Goal: Task Accomplishment & Management: Manage account settings

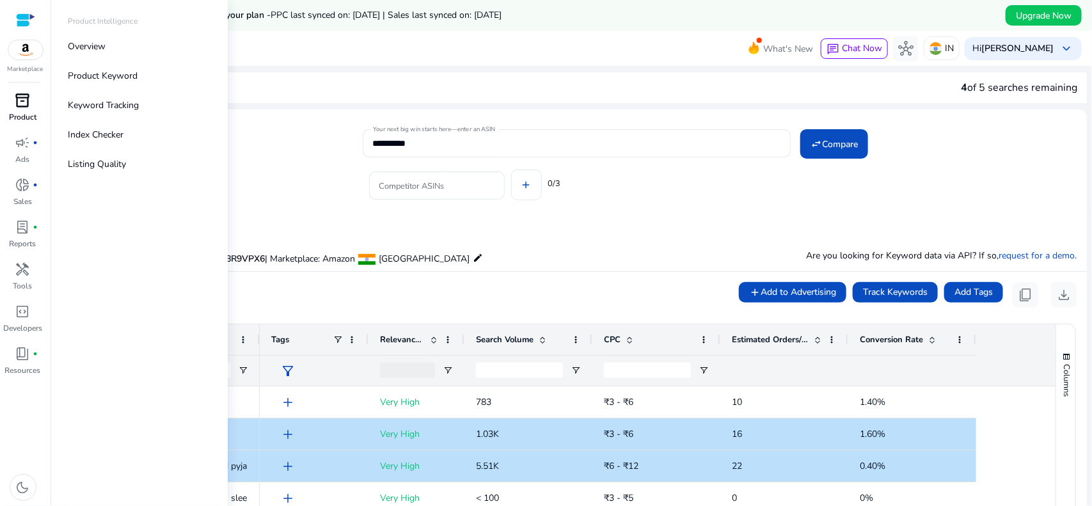
click at [24, 106] on span "inventory_2" at bounding box center [22, 100] width 15 height 15
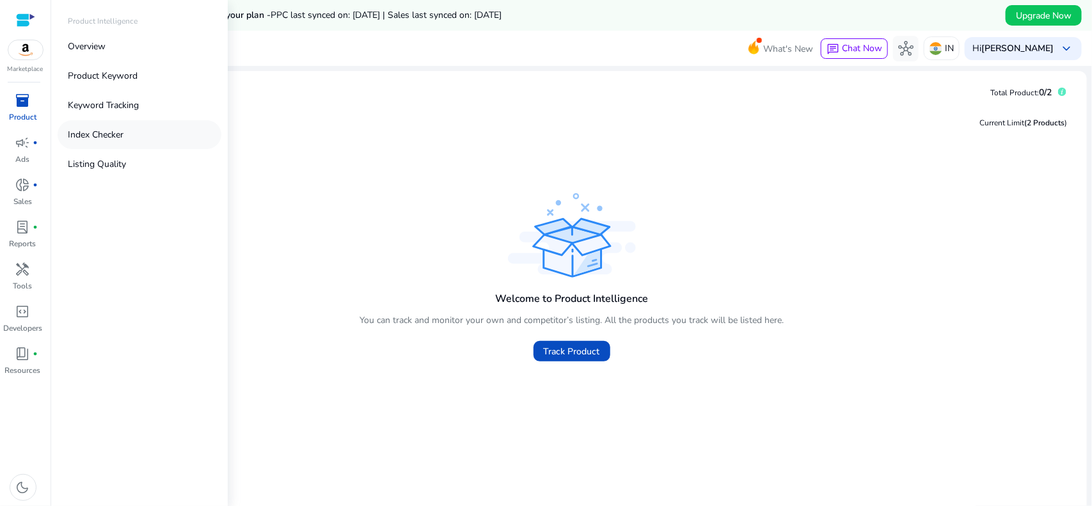
click at [106, 139] on p "Index Checker" at bounding box center [96, 134] width 56 height 13
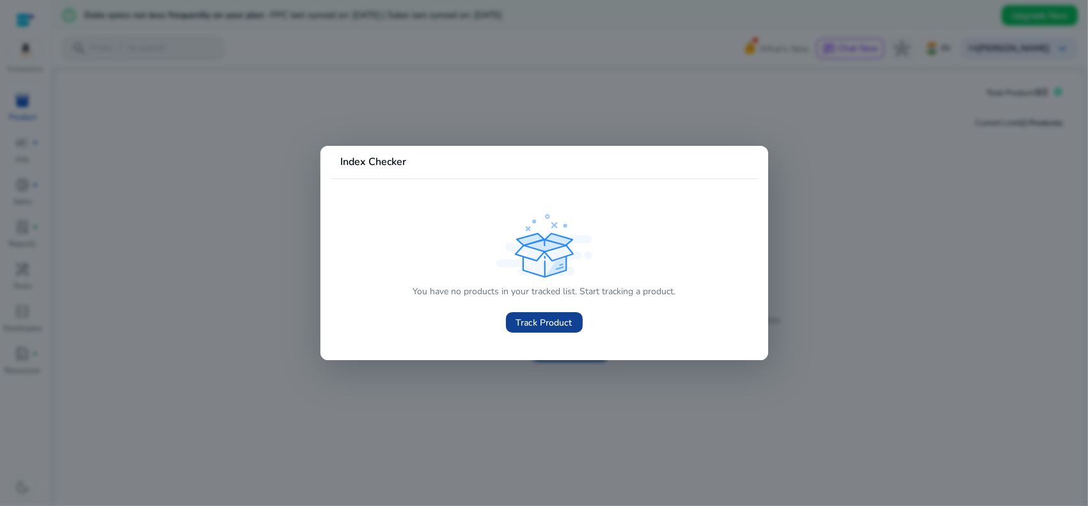
click at [534, 321] on span "Track Product" at bounding box center [544, 322] width 56 height 13
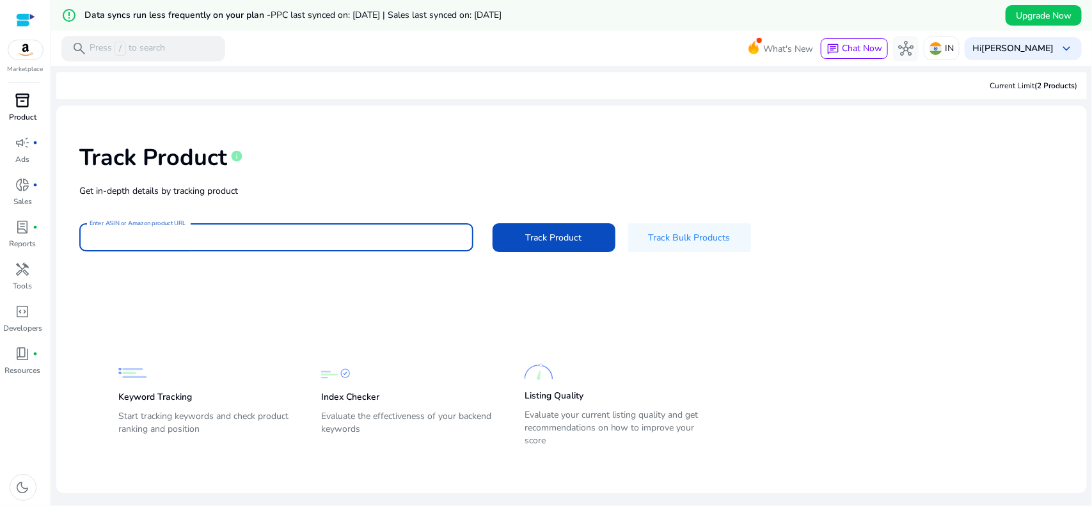
click at [232, 242] on input "Enter ASIN or Amazon product URL" at bounding box center [276, 237] width 373 height 14
paste input "**********"
type input "**********"
click at [492, 223] on button "Track Product" at bounding box center [553, 237] width 123 height 29
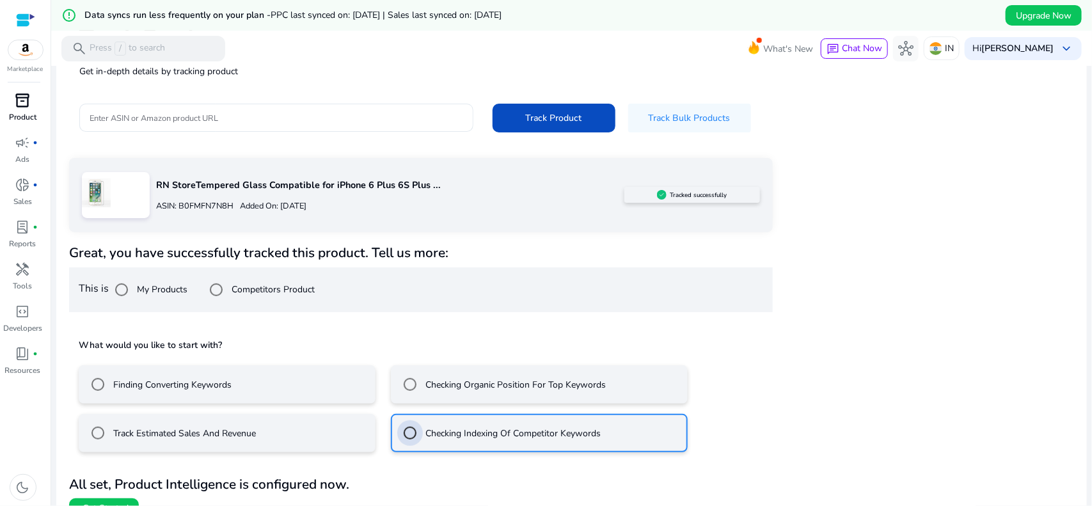
scroll to position [139, 0]
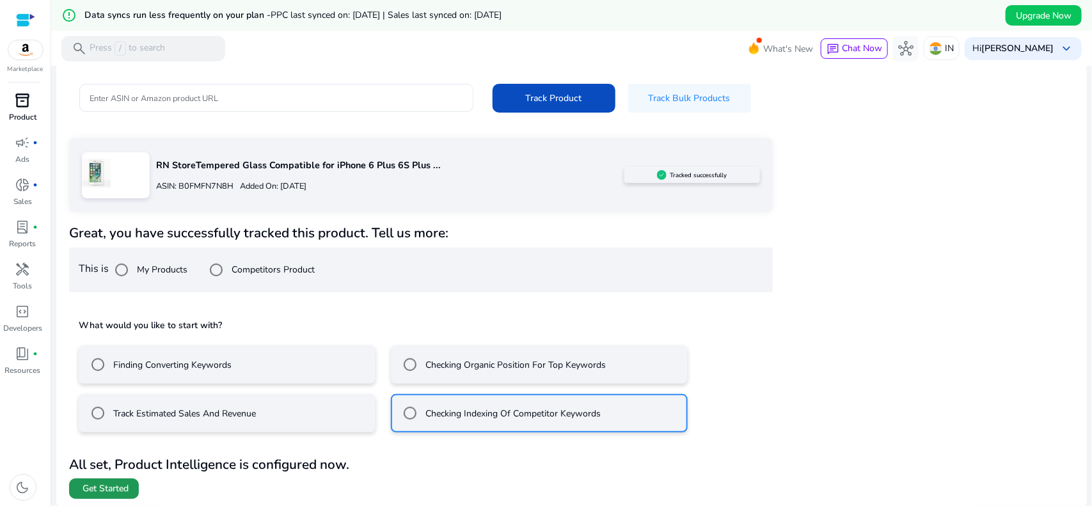
click at [97, 490] on span "Get Started" at bounding box center [105, 488] width 46 height 13
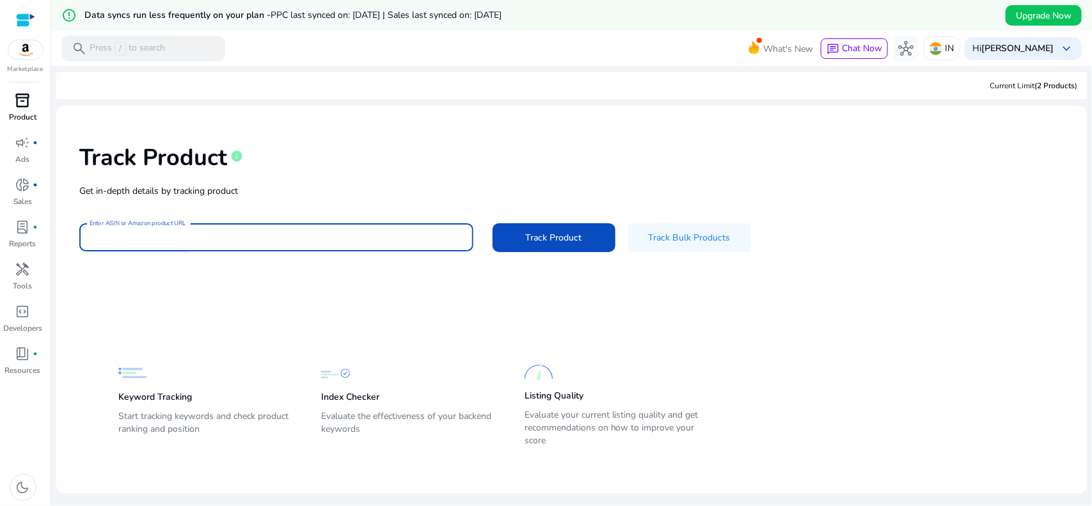
click at [266, 233] on input "Enter ASIN or Amazon product URL" at bounding box center [276, 237] width 373 height 14
paste input "**********"
type input "**********"
click at [492, 223] on button "Track Product" at bounding box center [553, 237] width 123 height 29
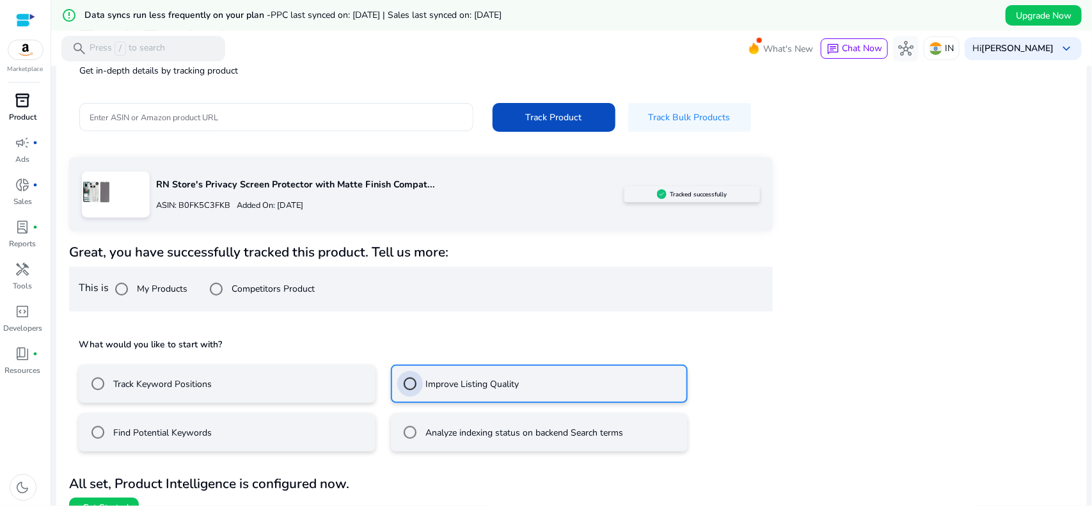
scroll to position [139, 0]
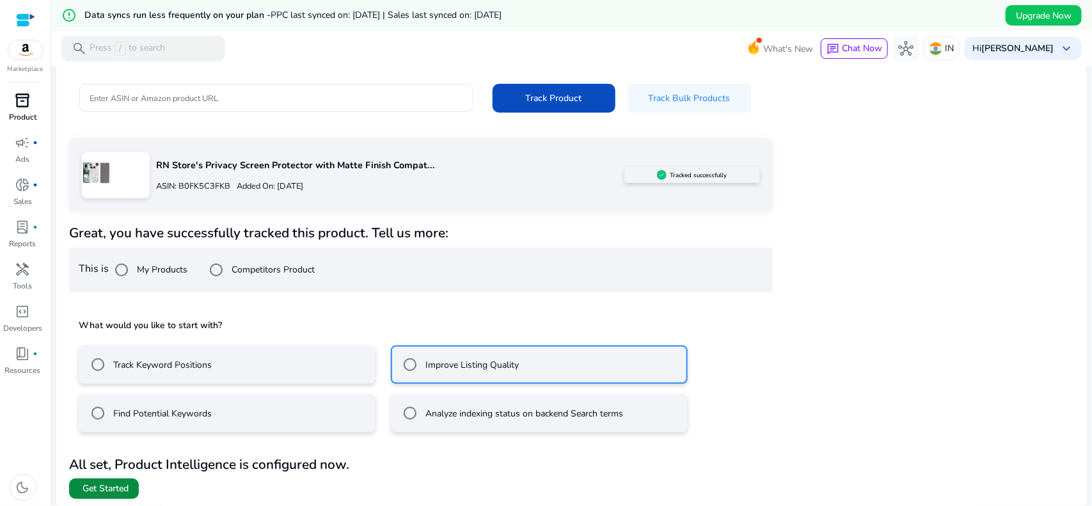
click at [116, 482] on span "Get Started" at bounding box center [105, 488] width 46 height 13
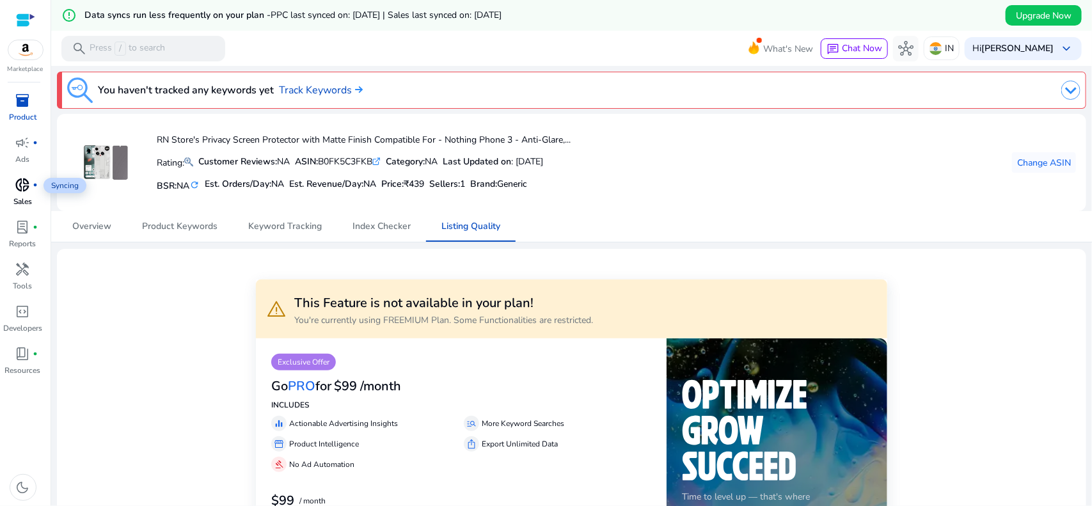
click at [16, 192] on span "donut_small" at bounding box center [22, 184] width 15 height 15
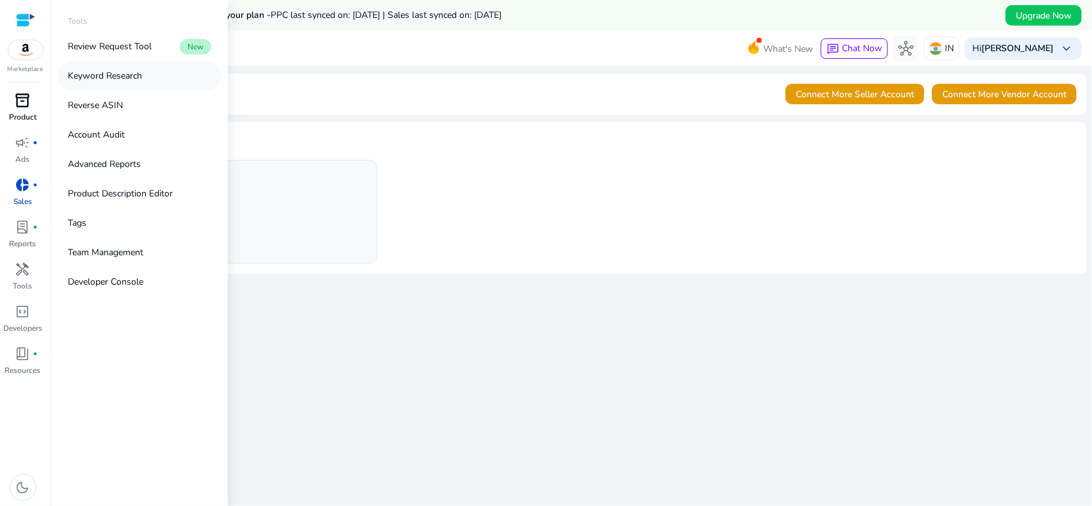
click at [122, 74] on p "Keyword Research" at bounding box center [105, 75] width 74 height 13
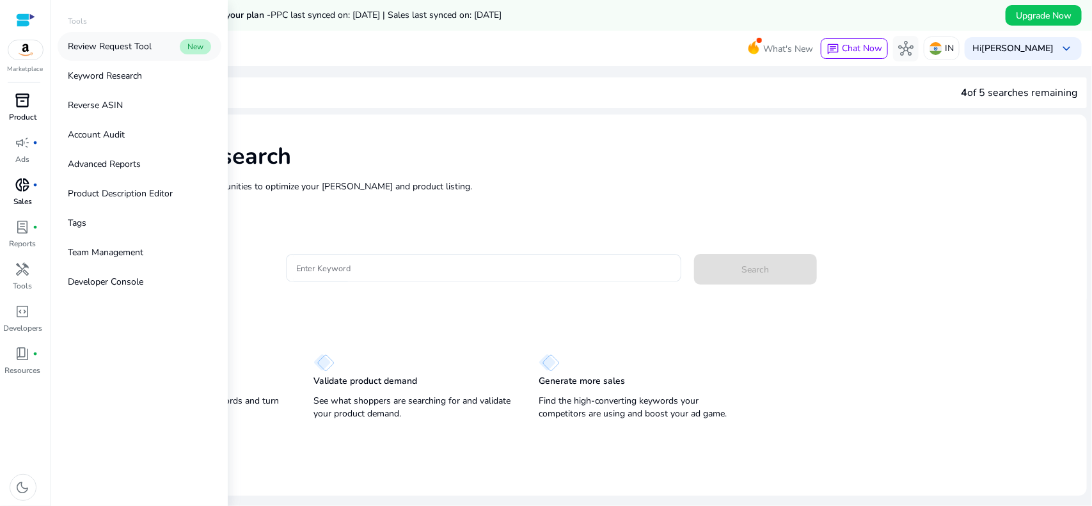
click at [115, 42] on p "Review Request Tool" at bounding box center [110, 46] width 84 height 13
click at [22, 278] on div "handyman" at bounding box center [23, 269] width 36 height 20
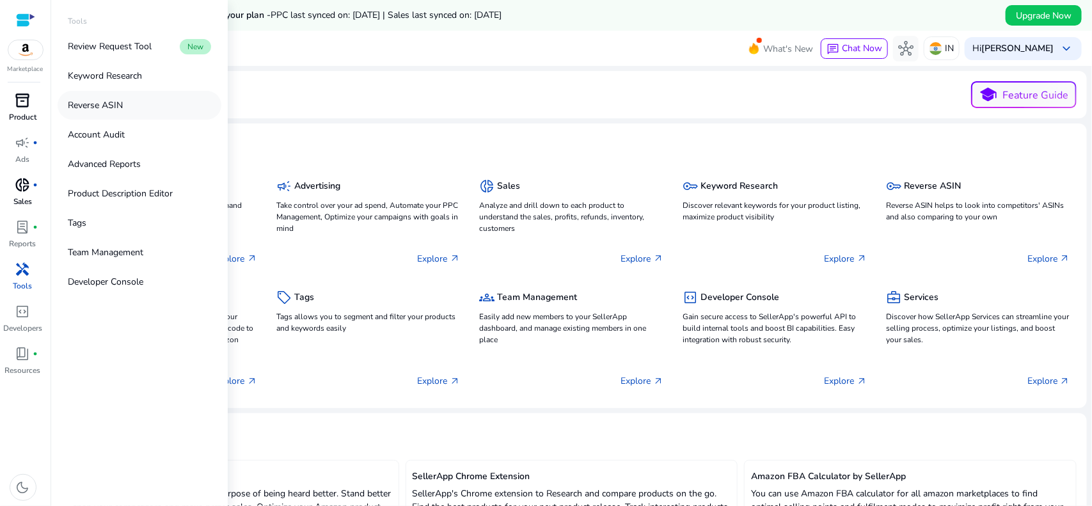
click at [148, 113] on link "Reverse ASIN" at bounding box center [140, 105] width 164 height 29
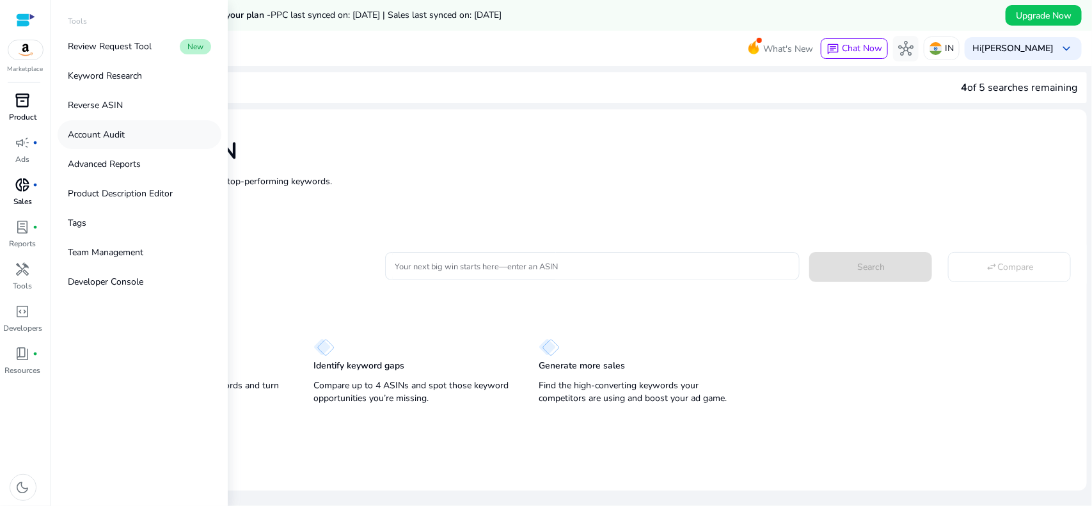
click at [148, 134] on link "Account Audit" at bounding box center [140, 134] width 164 height 29
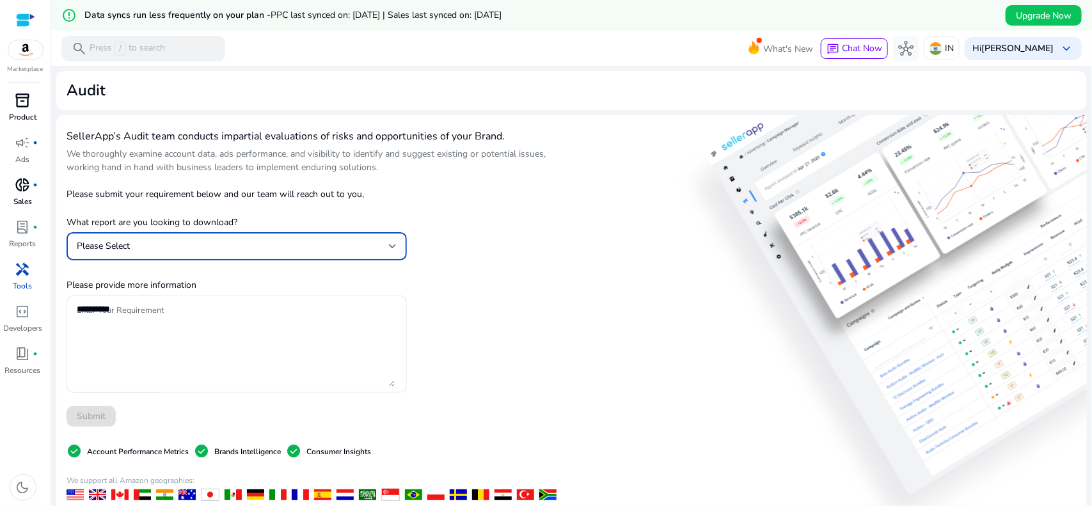
click at [276, 253] on div "Please Select" at bounding box center [237, 246] width 320 height 15
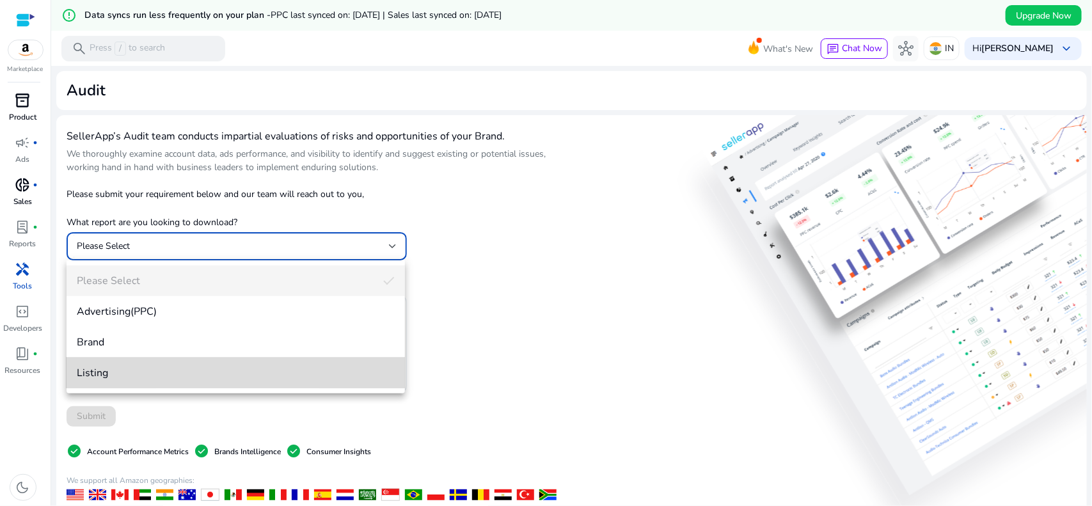
click at [200, 377] on span "Listing" at bounding box center [236, 373] width 318 height 14
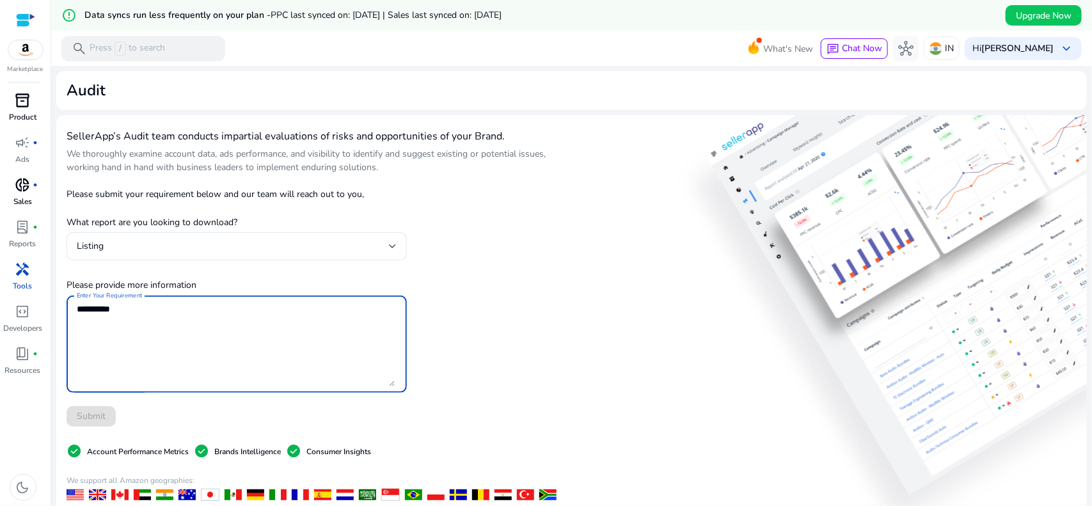
click at [152, 333] on textarea "Enter Your Requirement" at bounding box center [236, 344] width 318 height 84
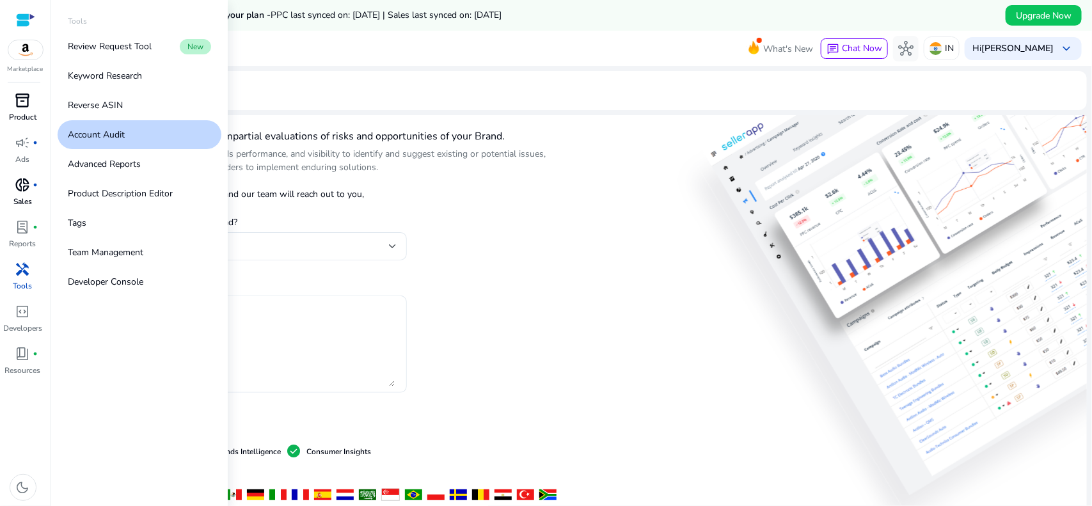
click at [26, 269] on span "handyman" at bounding box center [22, 269] width 15 height 15
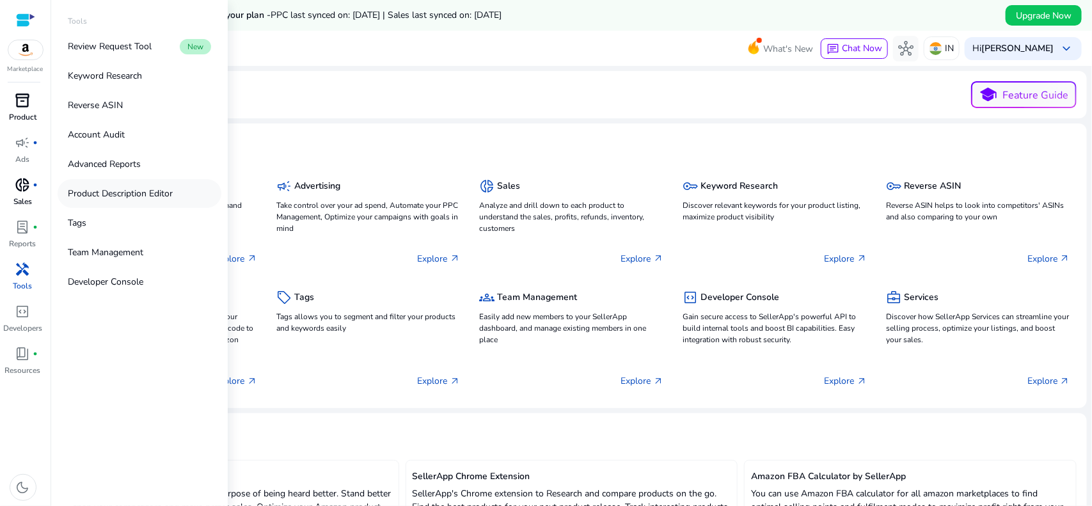
click at [104, 189] on p "Product Description Editor" at bounding box center [120, 193] width 105 height 13
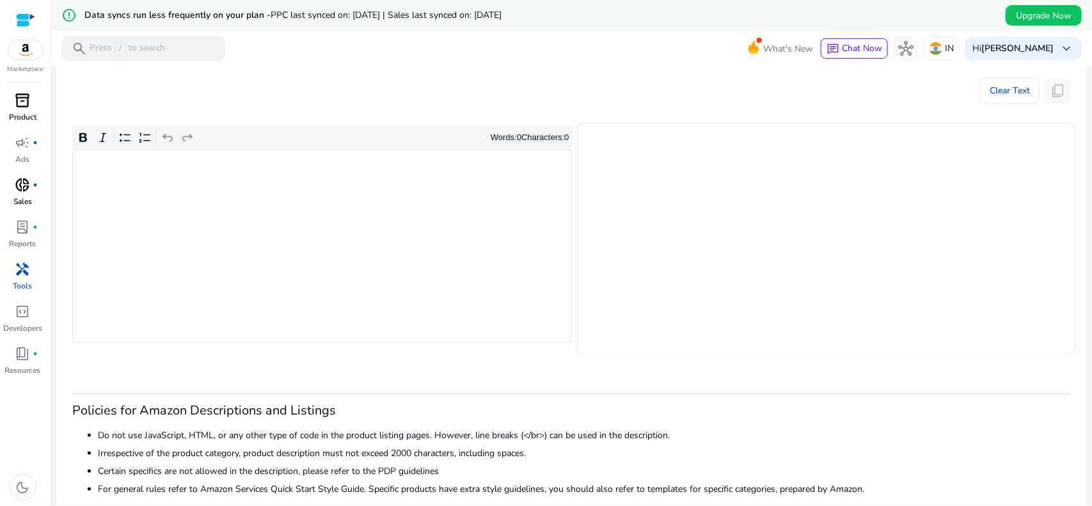
scroll to position [227, 0]
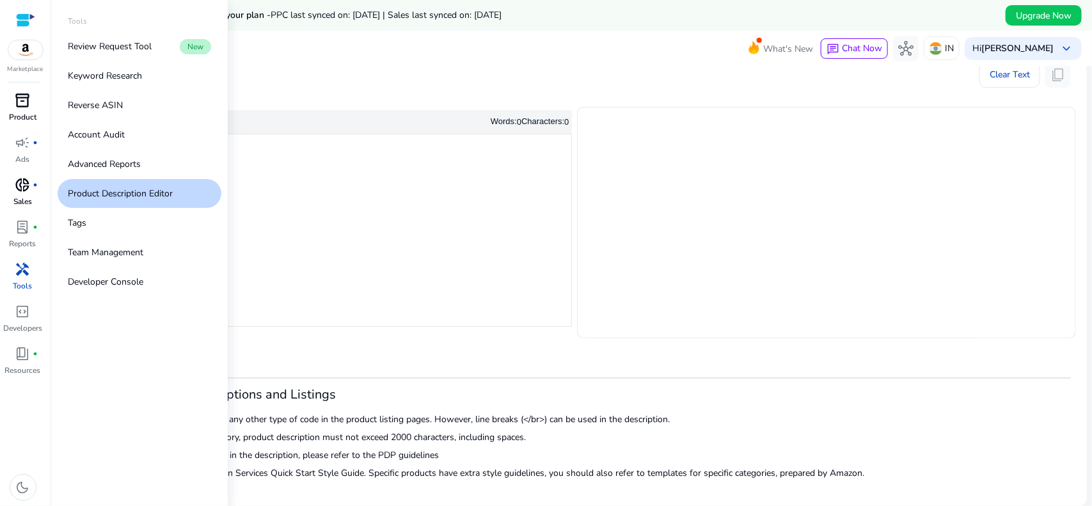
click at [23, 262] on span "handyman" at bounding box center [22, 269] width 15 height 15
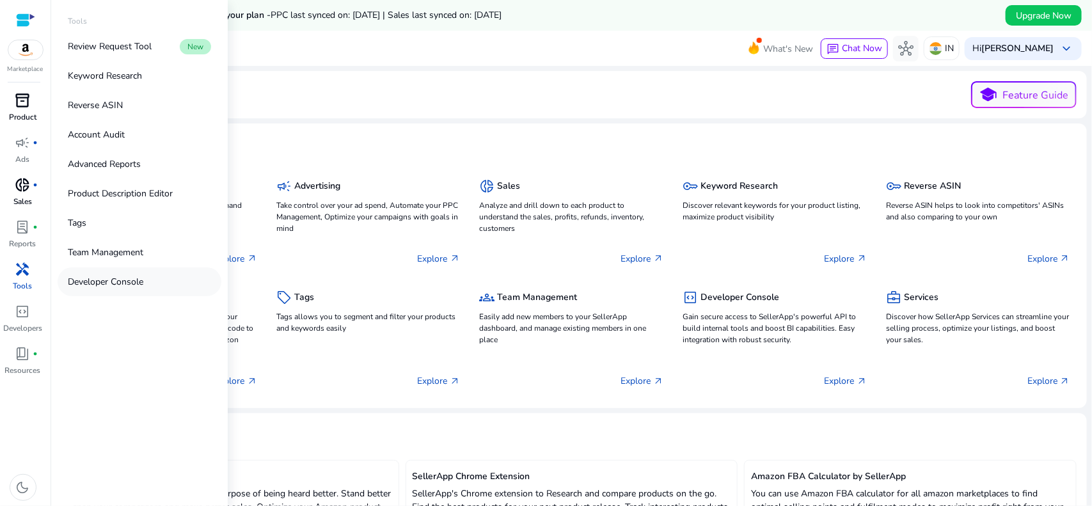
click at [94, 281] on p "Developer Console" at bounding box center [105, 281] width 75 height 13
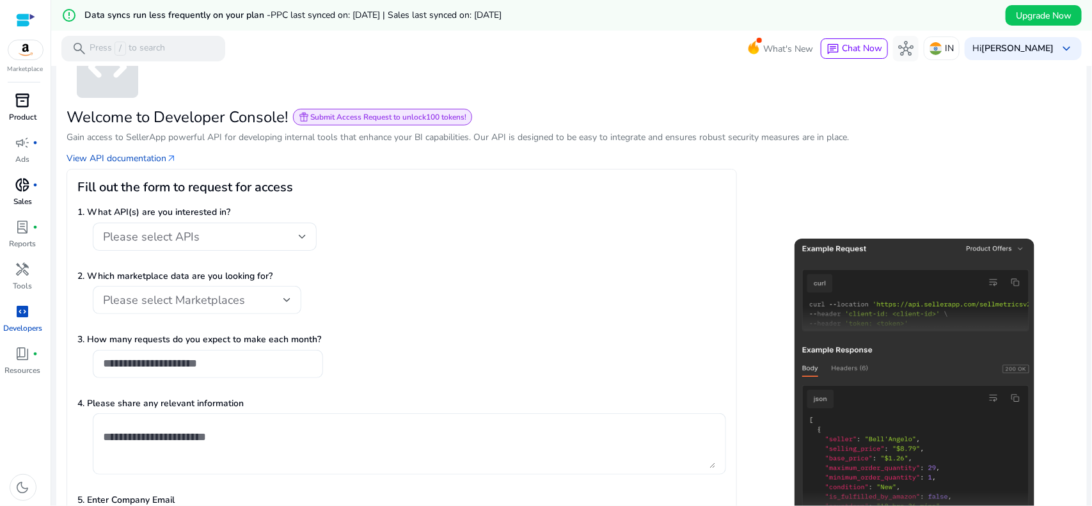
scroll to position [80, 0]
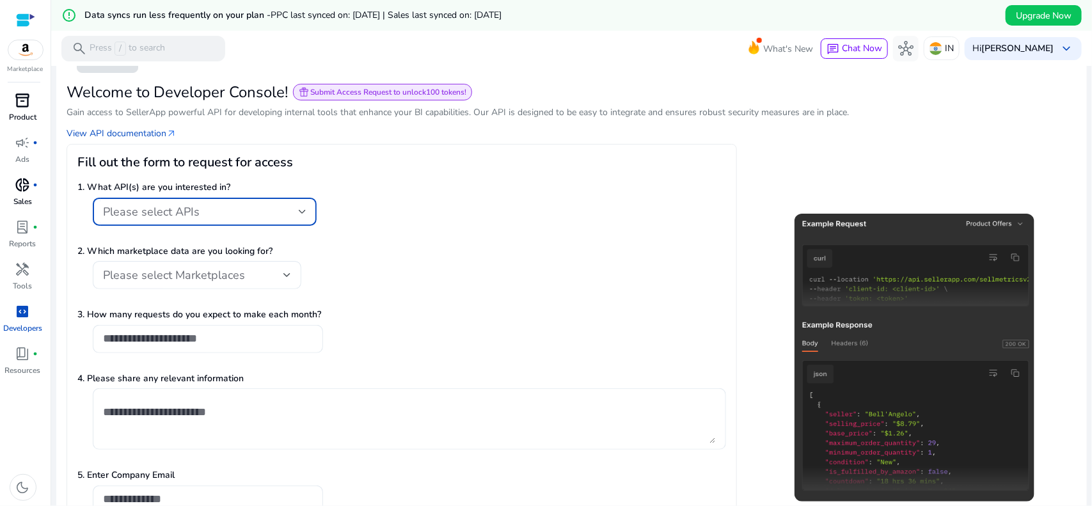
click at [272, 206] on div "Please select APIs" at bounding box center [201, 212] width 196 height 14
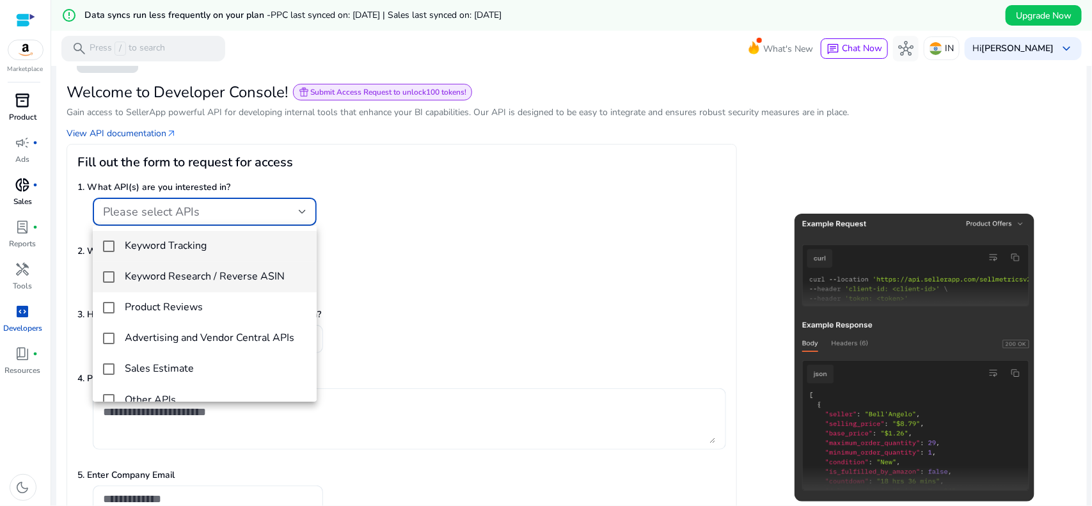
scroll to position [18, 0]
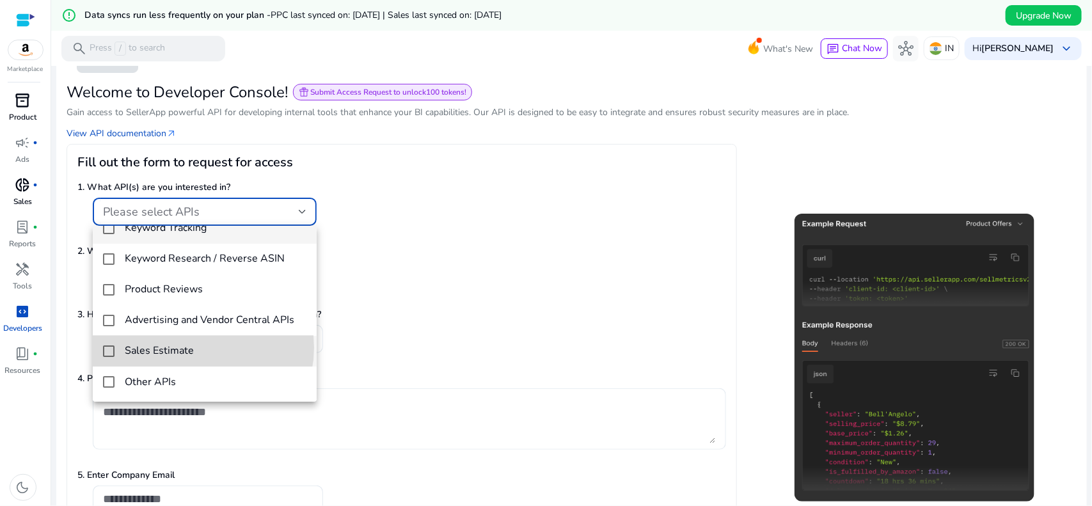
click at [199, 347] on span "Sales Estimate" at bounding box center [216, 351] width 182 height 12
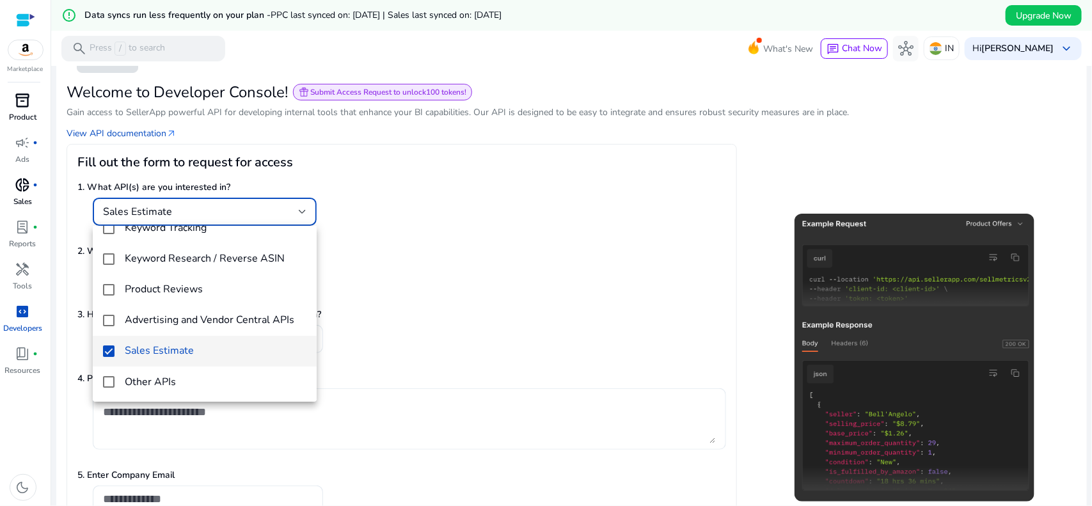
click at [404, 318] on div at bounding box center [546, 253] width 1092 height 506
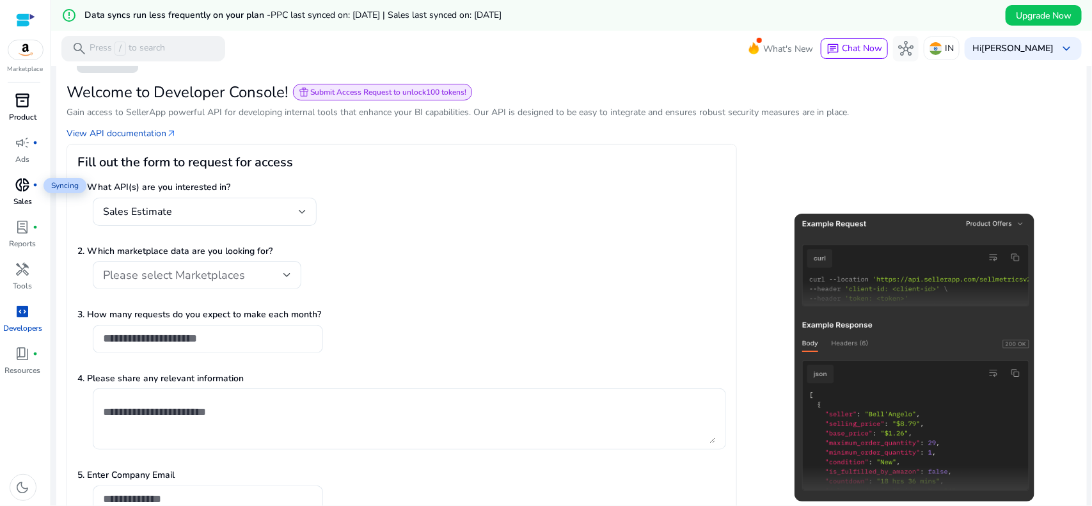
click at [17, 184] on span "donut_small" at bounding box center [22, 184] width 15 height 15
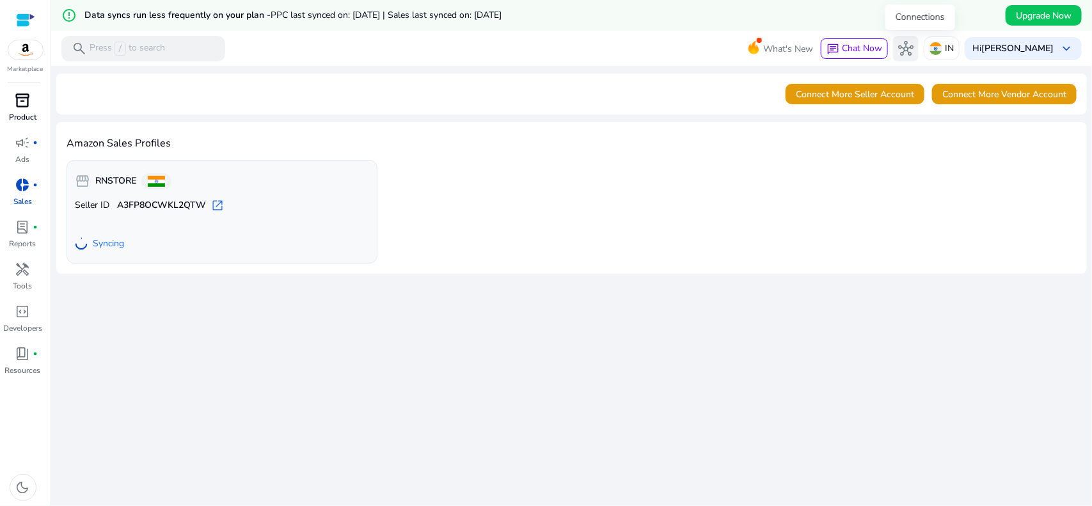
click at [913, 48] on span "hub" at bounding box center [905, 48] width 15 height 15
click at [1002, 47] on b "[PERSON_NAME]" at bounding box center [1017, 48] width 72 height 12
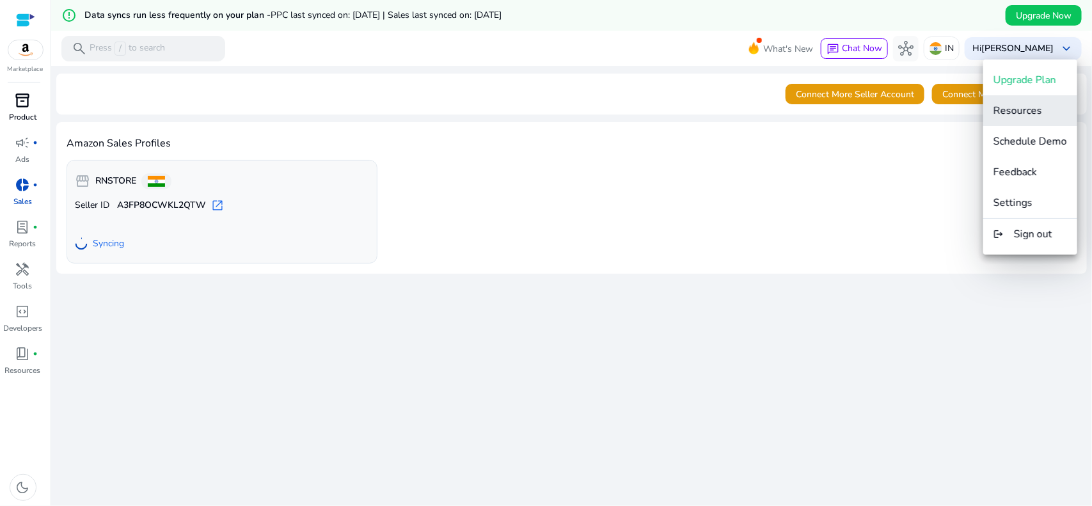
click at [1020, 112] on span "Resources" at bounding box center [1017, 111] width 49 height 14
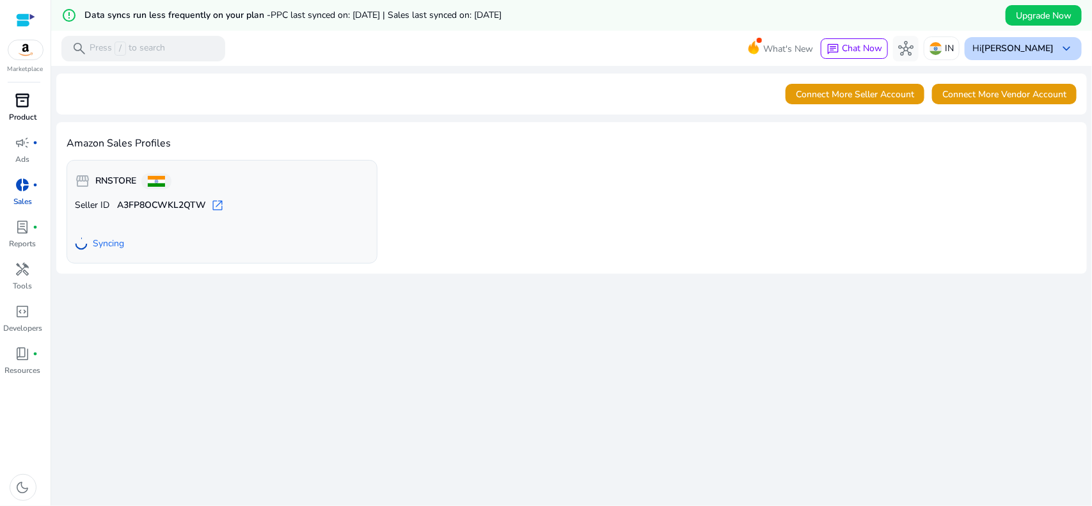
click at [1031, 45] on b "[PERSON_NAME]" at bounding box center [1017, 48] width 72 height 12
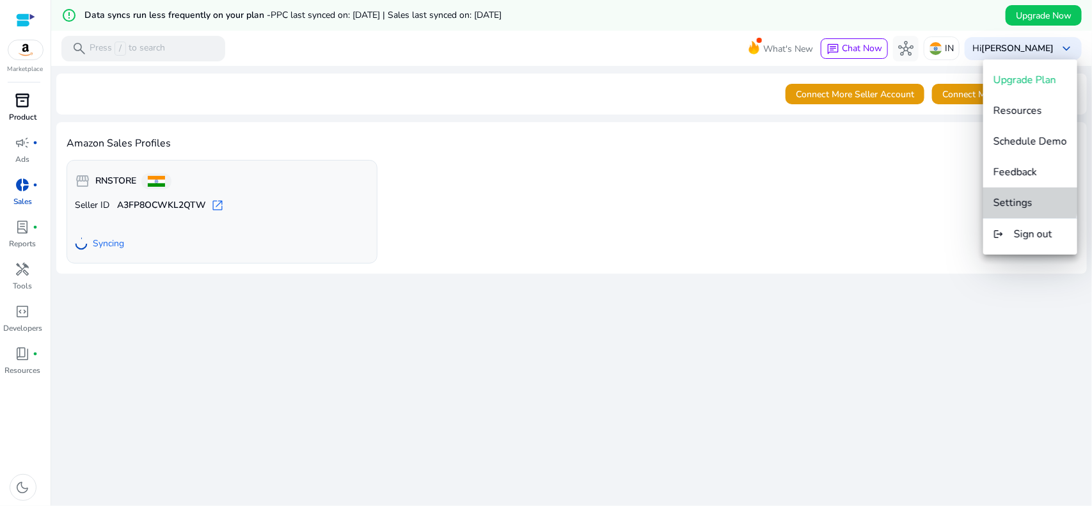
click at [996, 200] on span "Settings" at bounding box center [1012, 203] width 39 height 14
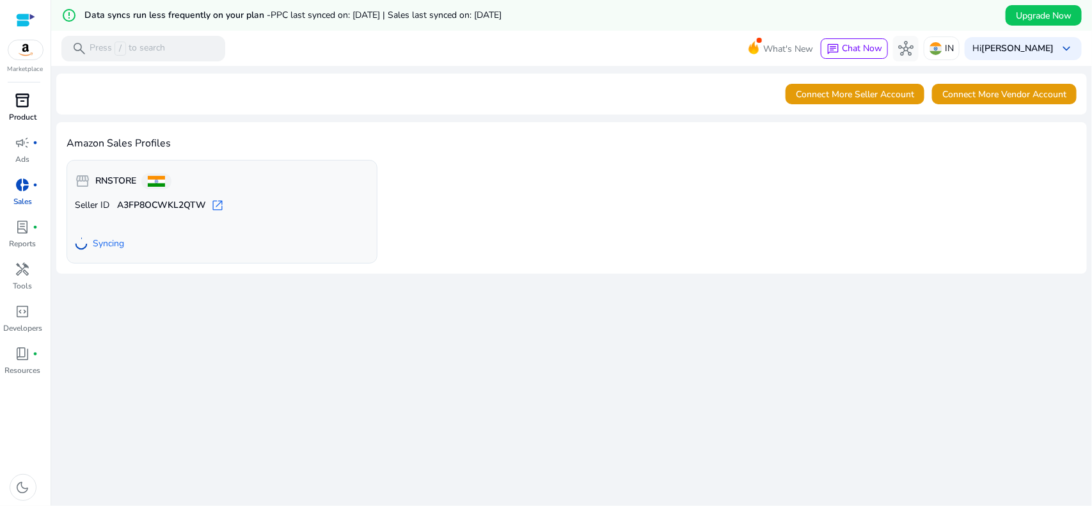
click at [16, 104] on span "inventory_2" at bounding box center [22, 100] width 15 height 15
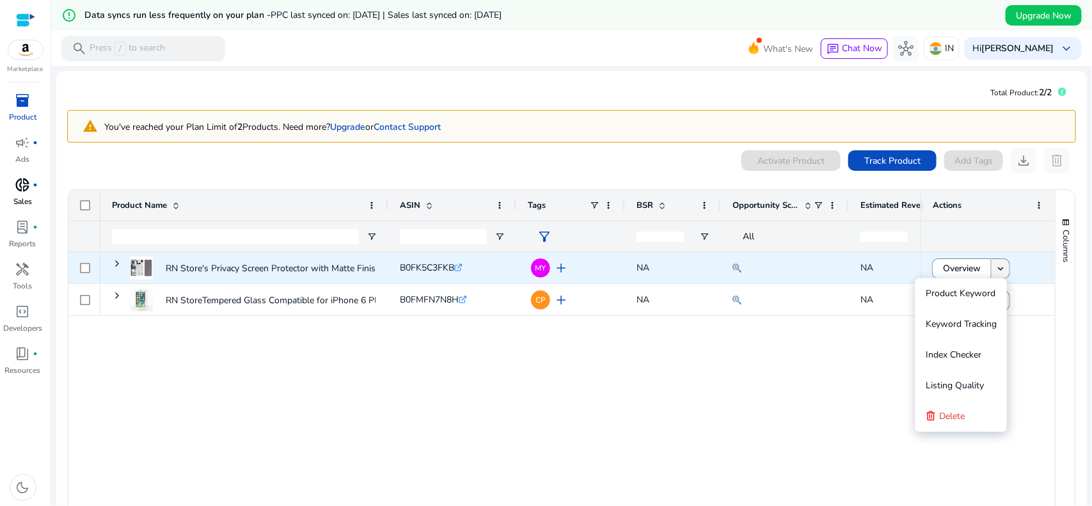
click at [1000, 267] on mat-icon "keyboard_arrow_down" at bounding box center [1000, 269] width 12 height 12
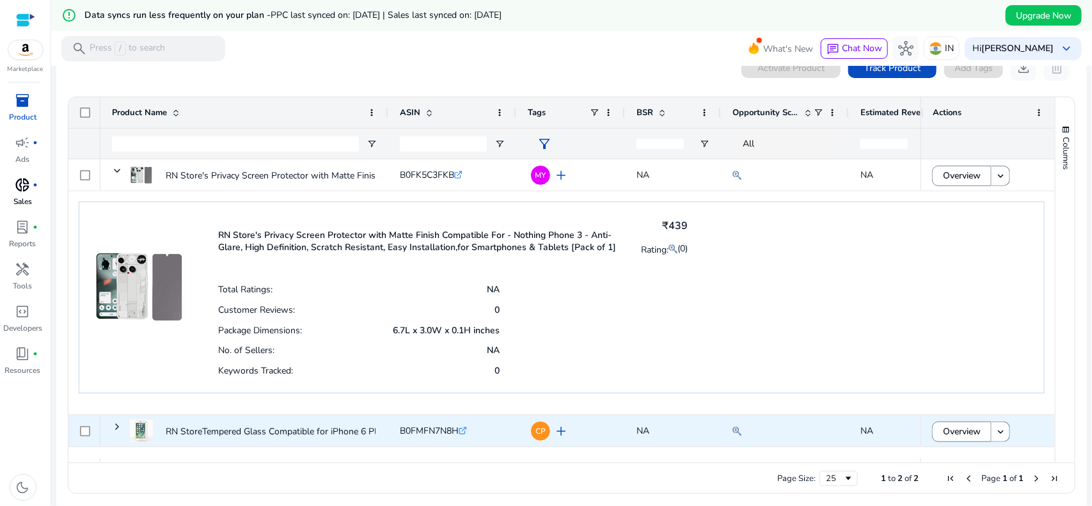
scroll to position [98, 0]
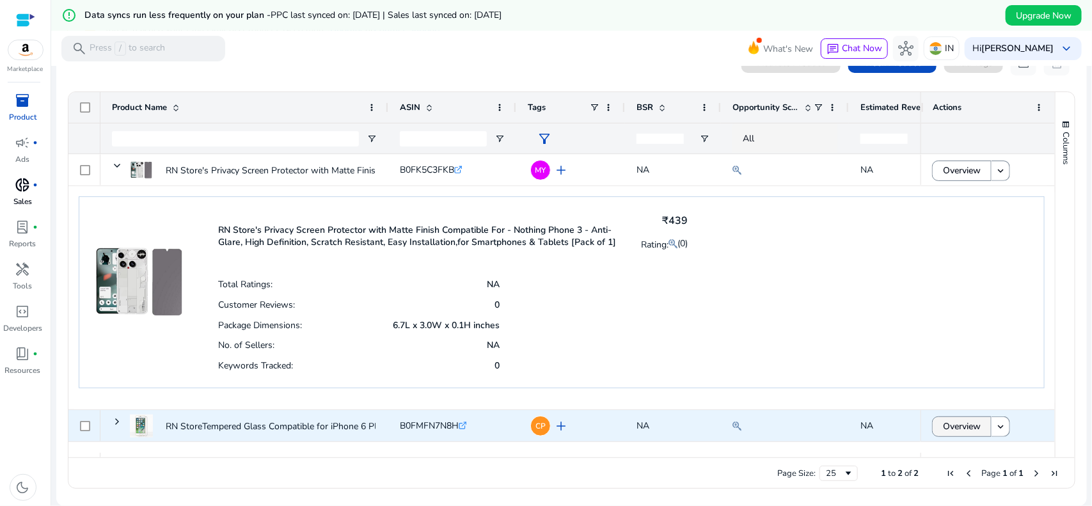
click at [954, 424] on span "Overview" at bounding box center [962, 426] width 38 height 26
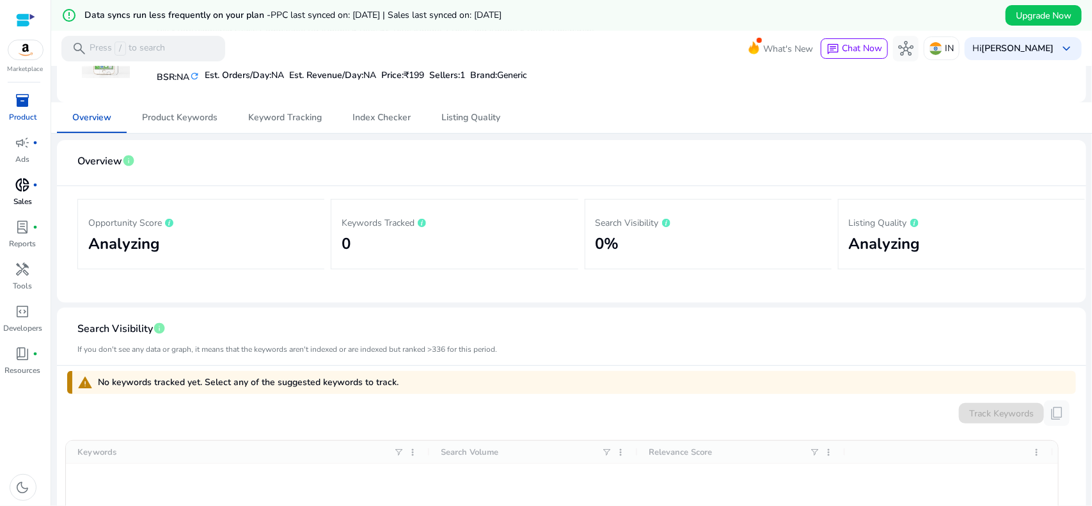
scroll to position [88, 0]
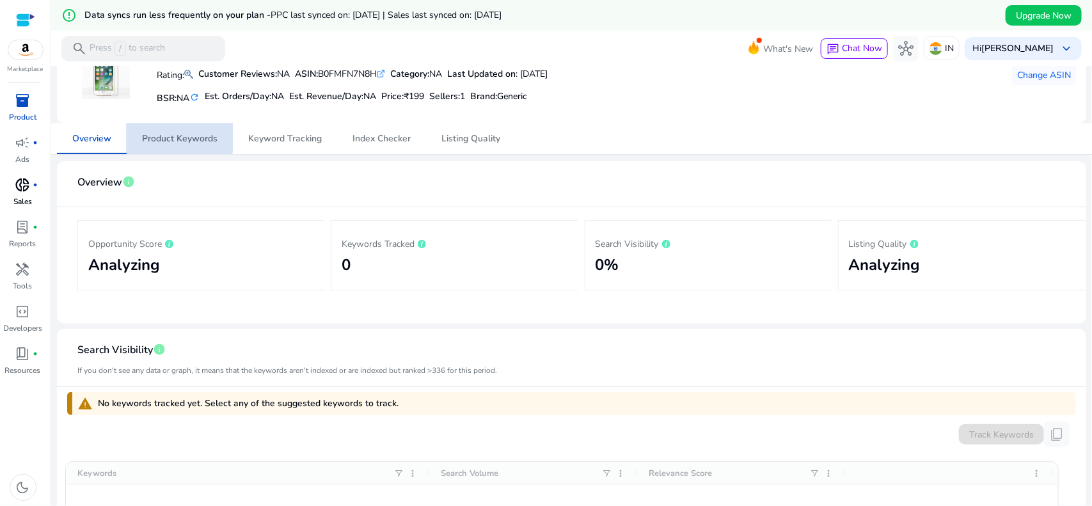
click at [177, 137] on span "Product Keywords" at bounding box center [179, 138] width 75 height 9
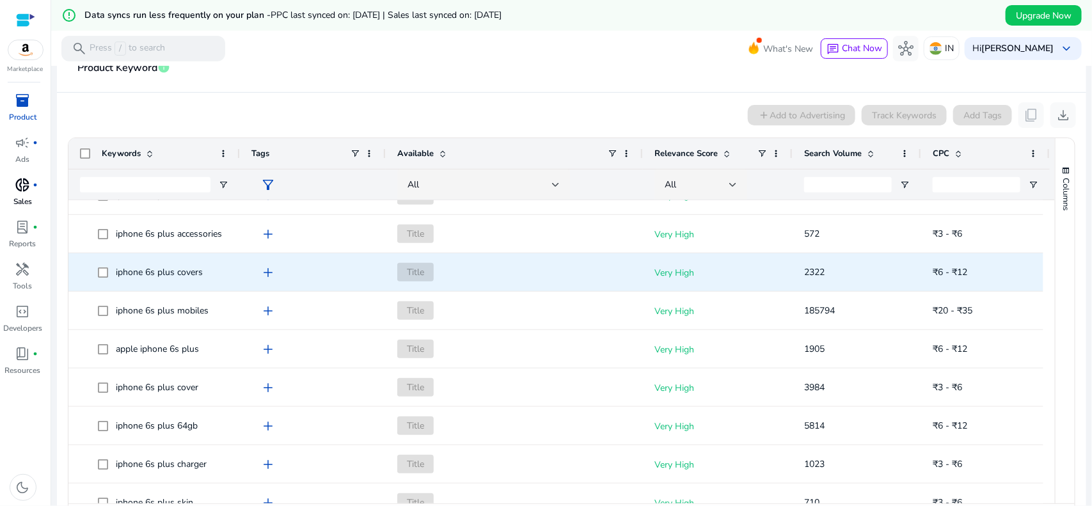
scroll to position [751, 0]
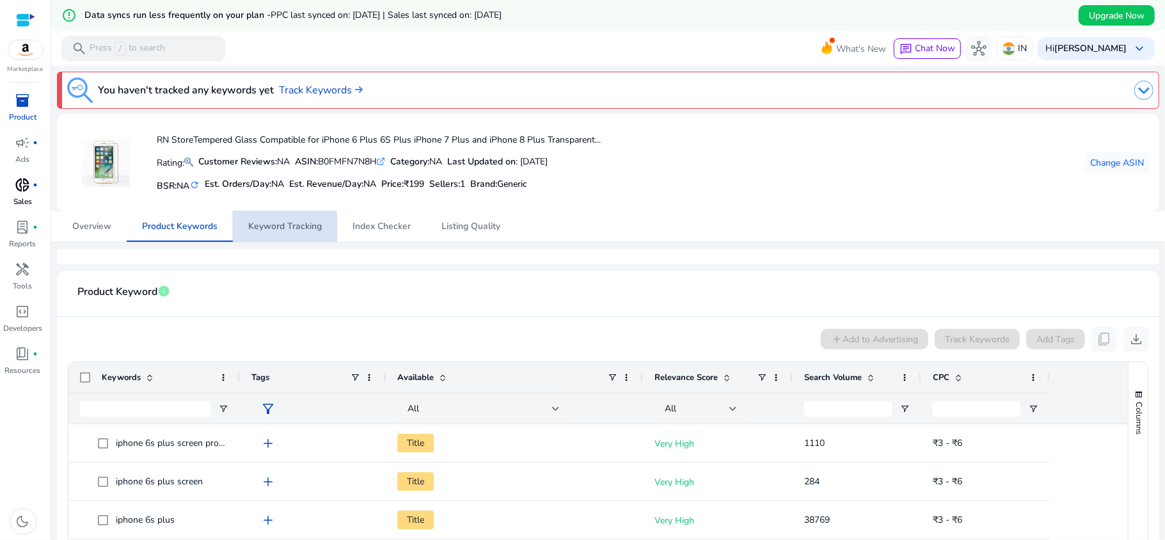
click at [272, 229] on span "Keyword Tracking" at bounding box center [285, 226] width 74 height 9
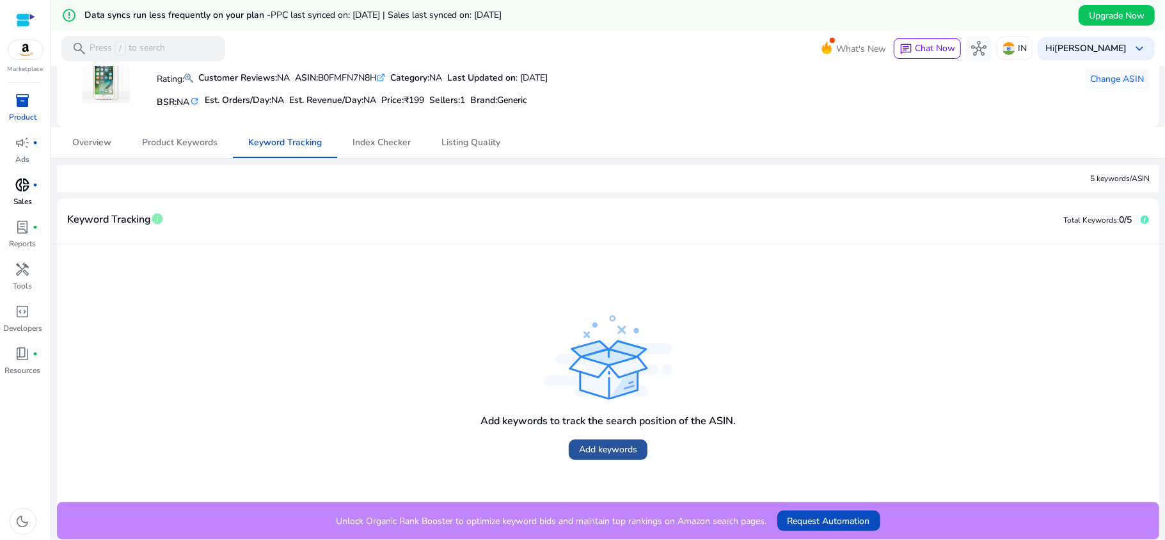
click at [597, 454] on span "Add keywords" at bounding box center [608, 449] width 58 height 13
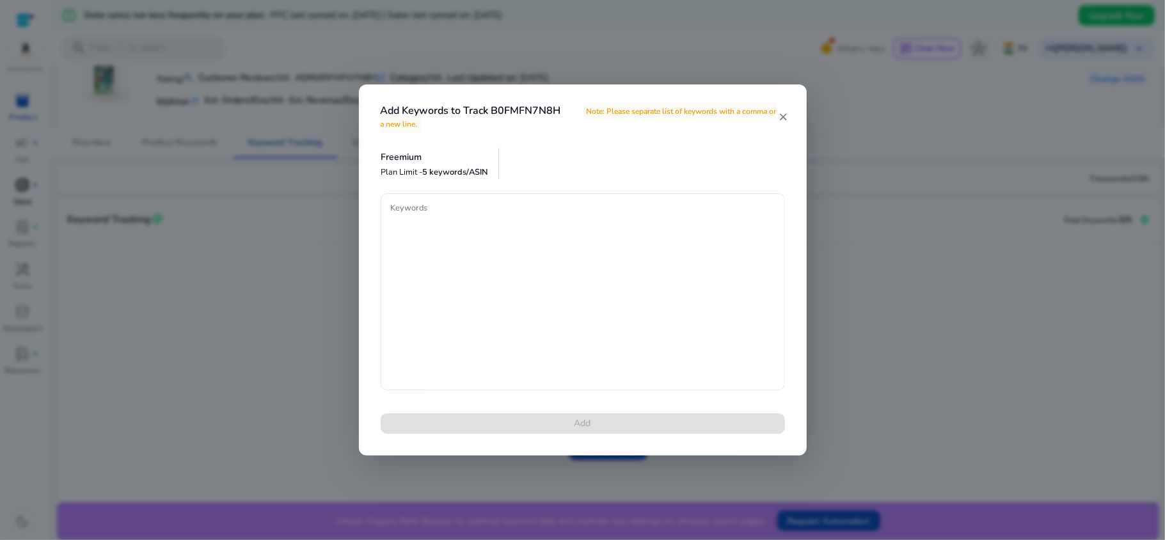
click at [784, 111] on mat-icon "close" at bounding box center [783, 117] width 10 height 12
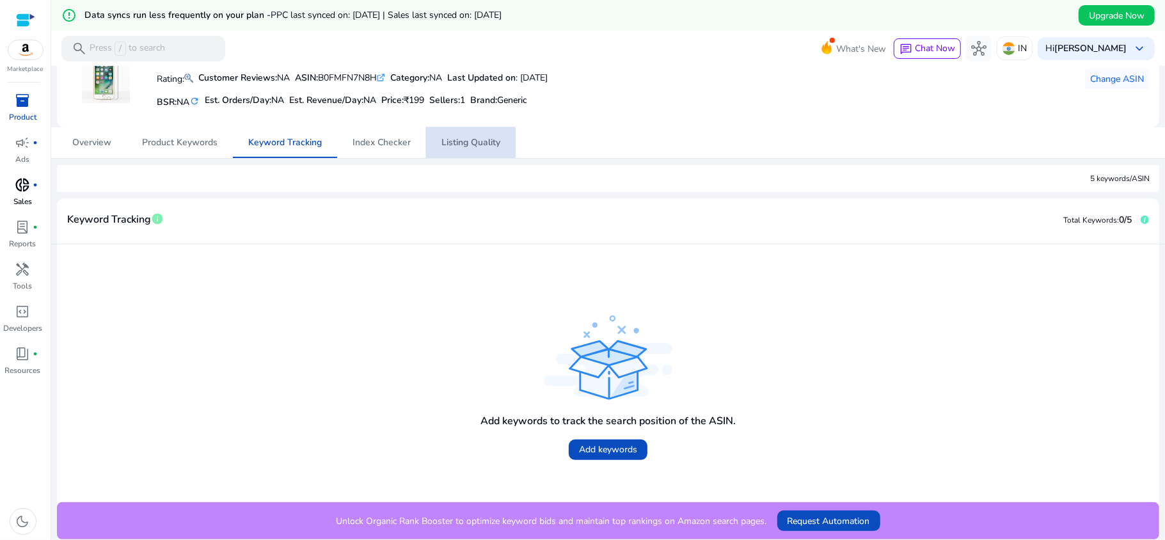
click at [469, 144] on span "Listing Quality" at bounding box center [470, 142] width 59 height 9
